Goal: Task Accomplishment & Management: Use online tool/utility

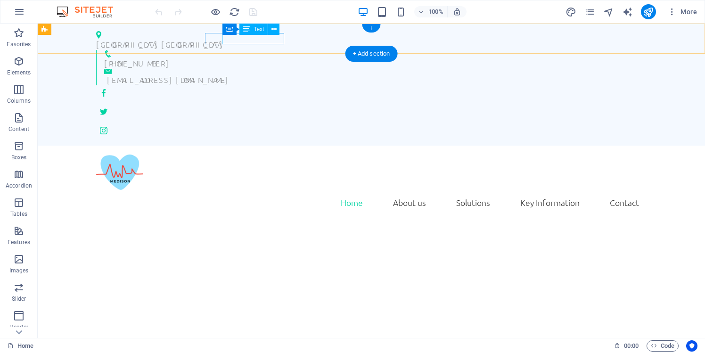
click at [281, 57] on div "+971-50-540-8517" at bounding box center [371, 62] width 535 height 11
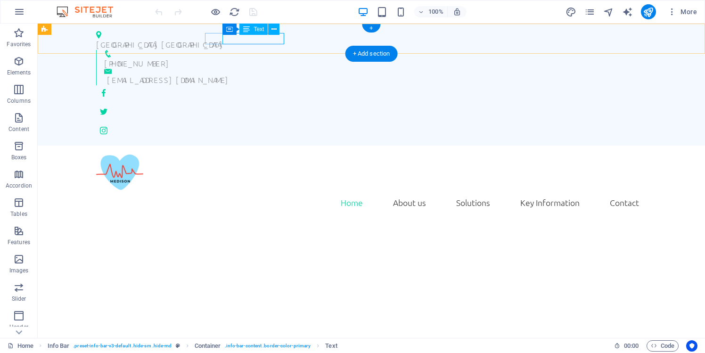
click at [283, 57] on div "+971-50-540-8517" at bounding box center [371, 62] width 535 height 11
click at [282, 57] on div "+971-50-540-8517" at bounding box center [371, 62] width 535 height 11
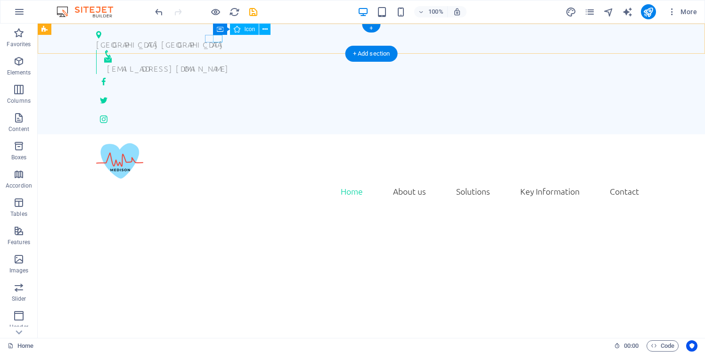
click at [218, 50] on figure at bounding box center [371, 54] width 535 height 8
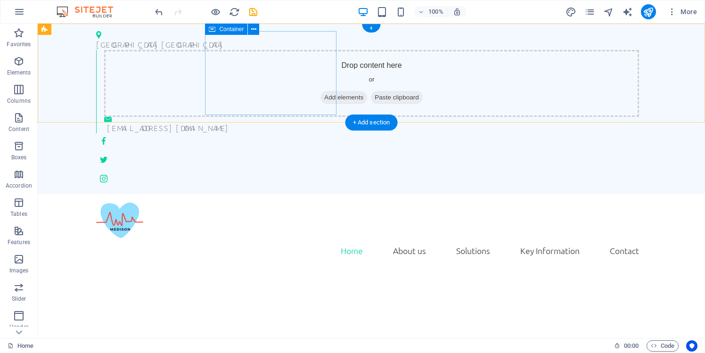
click at [321, 77] on div "Drop content here or Add elements Paste clipboard" at bounding box center [371, 83] width 535 height 67
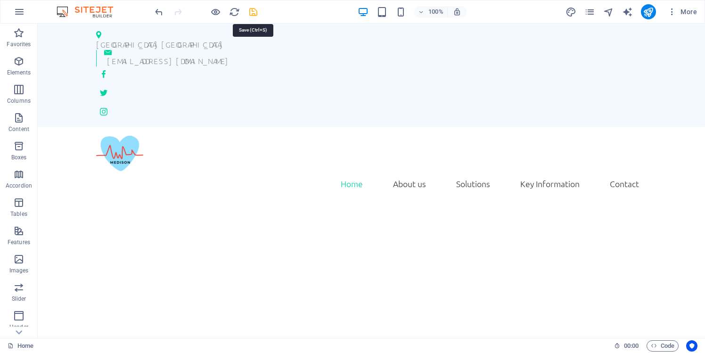
click at [255, 13] on icon "save" at bounding box center [253, 12] width 11 height 11
